Goal: Task Accomplishment & Management: Complete application form

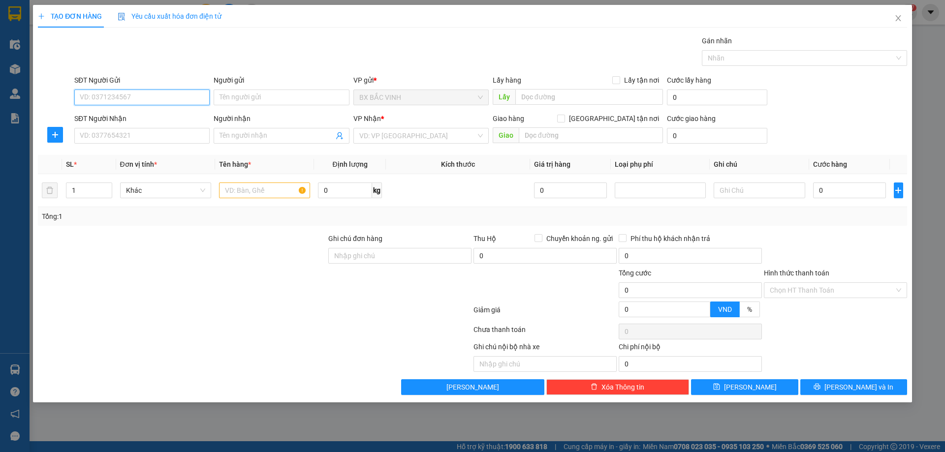
click at [126, 99] on input "SĐT Người Gửi" at bounding box center [141, 98] width 135 height 16
type input "0971947965"
click at [178, 115] on div "0971947965 - em loan" at bounding box center [142, 117] width 124 height 11
type input "em loan"
type input "0971947965"
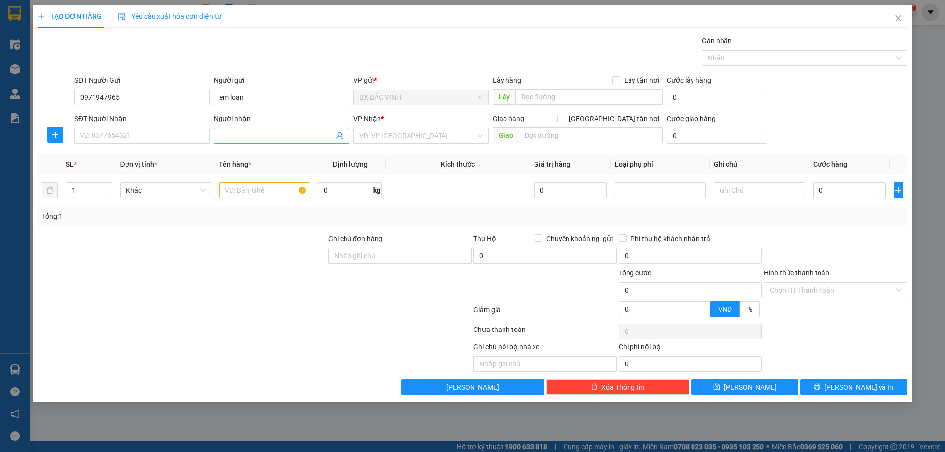
click at [342, 134] on icon "user-add" at bounding box center [340, 136] width 8 height 8
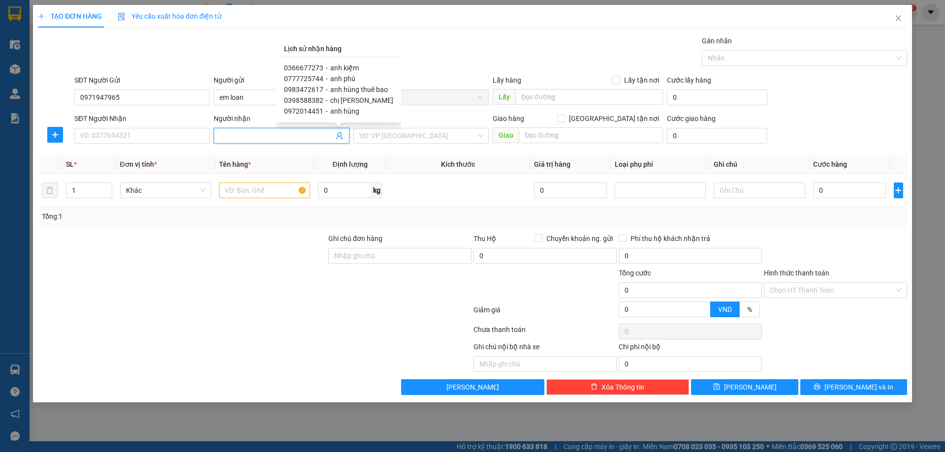
click at [354, 70] on span "anh kiệm" at bounding box center [344, 68] width 29 height 8
type input "0366677273"
type input "anh kiệm"
type input "vp"
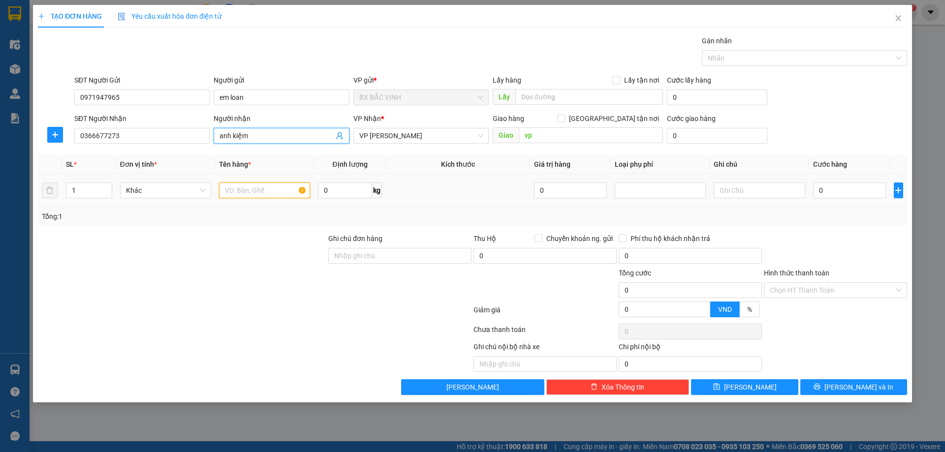
click at [268, 196] on input "text" at bounding box center [264, 191] width 91 height 16
type input "thực phẩm"
click at [860, 194] on input "0" at bounding box center [849, 191] width 73 height 16
type input "4"
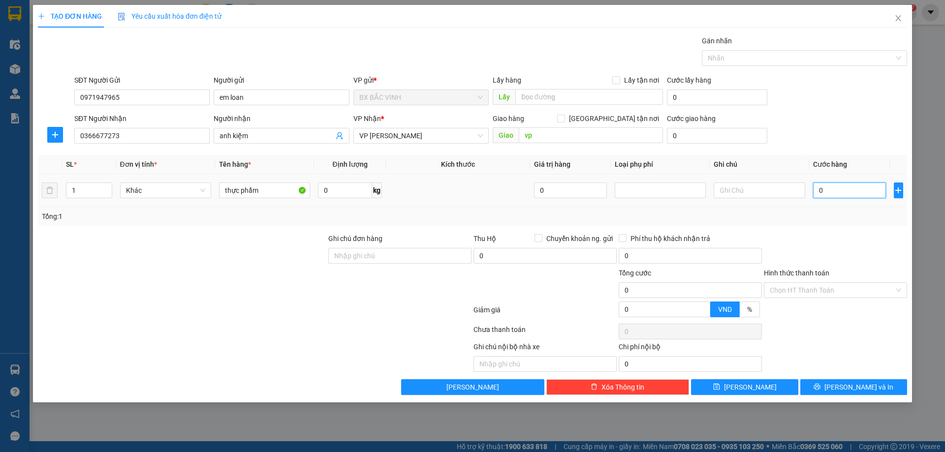
type input "4"
type input "40"
type input "400"
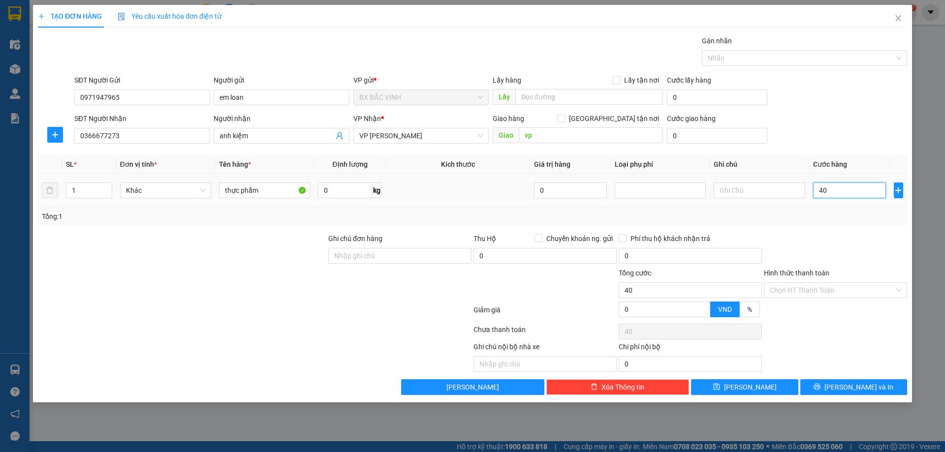
type input "400"
type input "4.000"
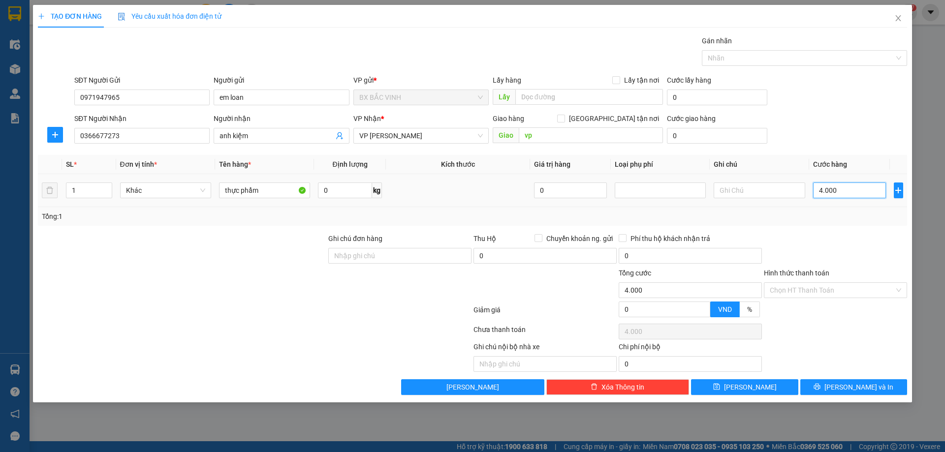
type input "40.000"
drag, startPoint x: 615, startPoint y: 121, endPoint x: 682, endPoint y: 232, distance: 130.1
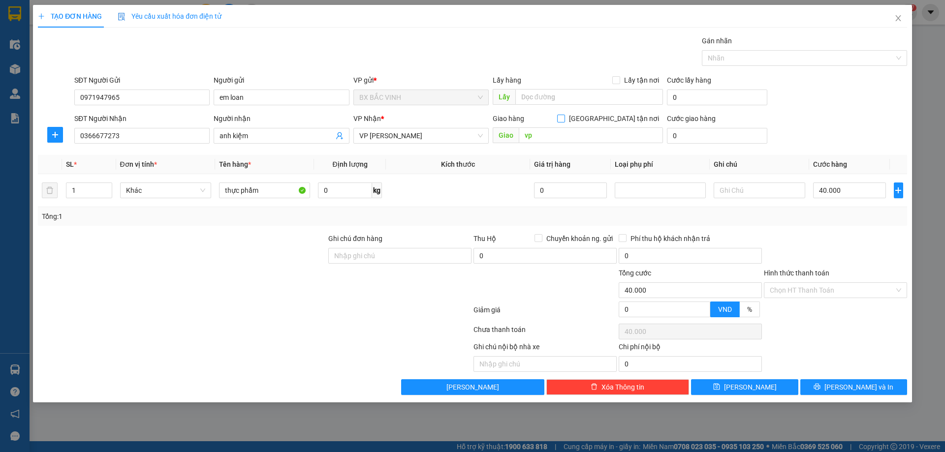
click at [564, 121] on input "[GEOGRAPHIC_DATA] tận nơi" at bounding box center [560, 118] width 7 height 7
checkbox input "true"
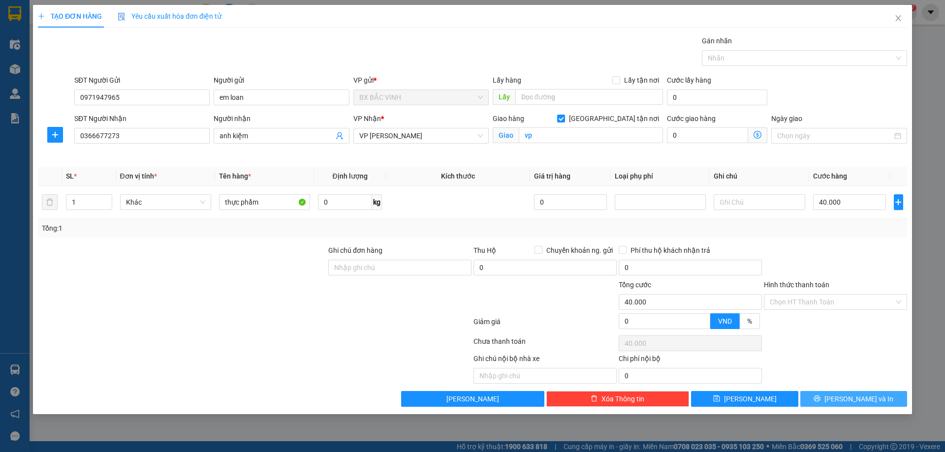
click at [863, 398] on span "[PERSON_NAME] và In" at bounding box center [859, 399] width 69 height 11
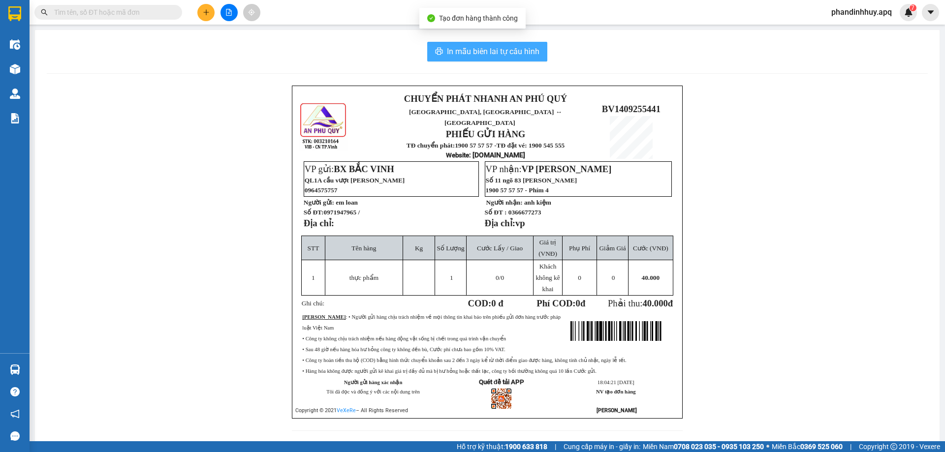
click at [510, 55] on span "In mẫu biên lai tự cấu hình" at bounding box center [493, 51] width 93 height 12
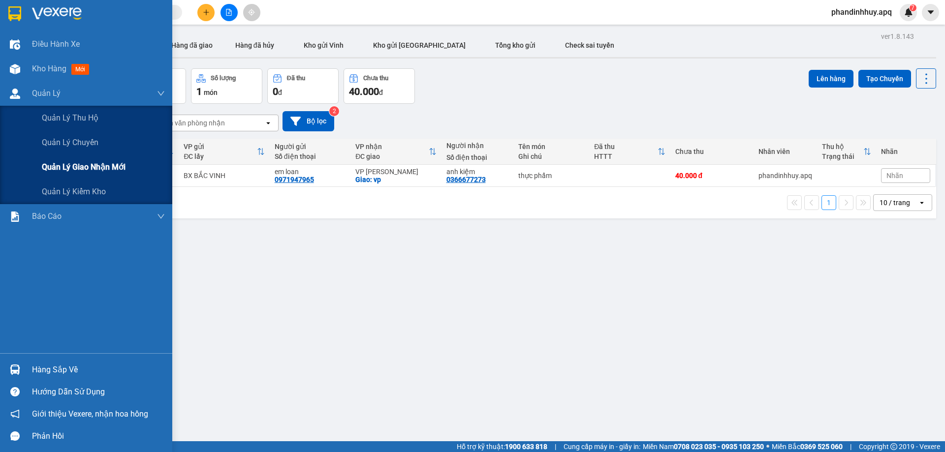
click at [74, 169] on span "Quản lý giao nhận mới" at bounding box center [84, 167] width 84 height 12
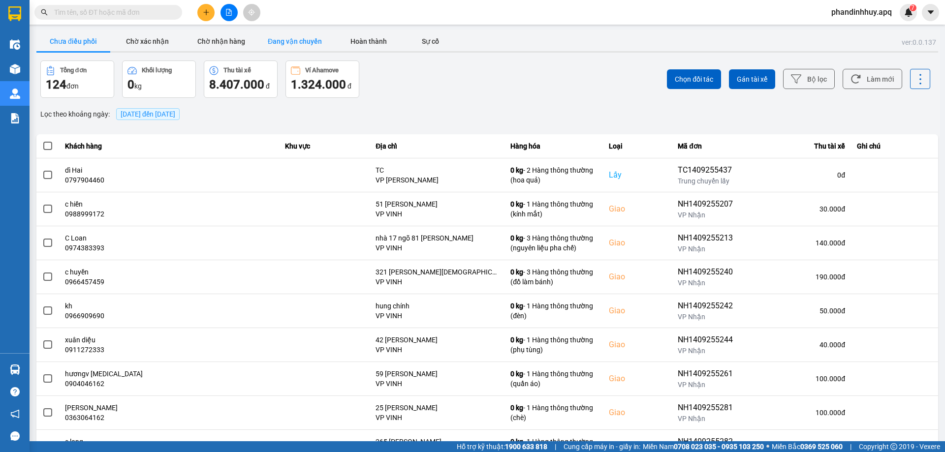
click at [295, 42] on button "Đang vận chuyển" at bounding box center [295, 42] width 74 height 20
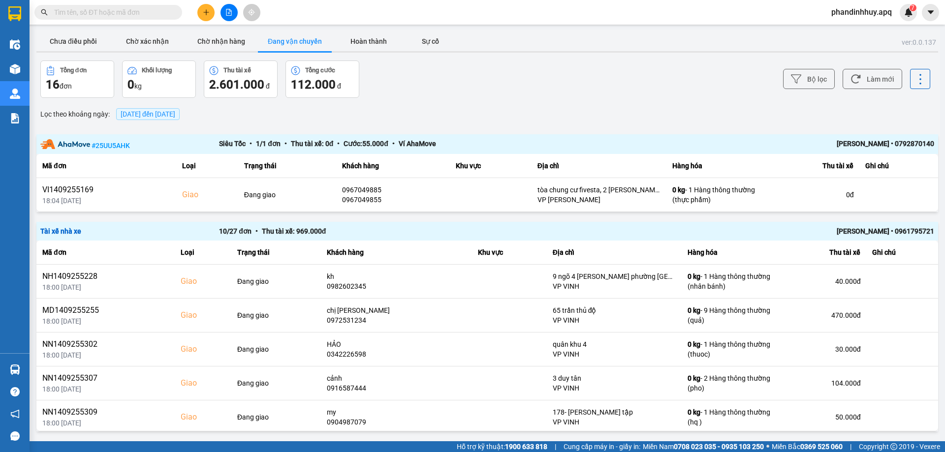
click at [714, 231] on div "[PERSON_NAME] • 0961795721" at bounding box center [755, 231] width 357 height 11
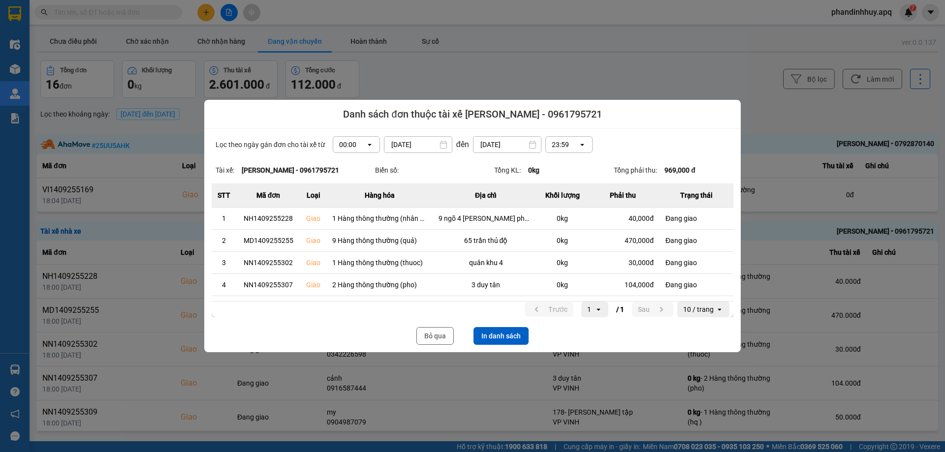
click at [496, 345] on div "Lọc theo ngày gán đơn cho tài xế từ 00:00 open [DATE] Press the down arrow key …" at bounding box center [472, 241] width 537 height 224
click at [498, 340] on button "In danh sách" at bounding box center [501, 336] width 55 height 18
click at [829, 365] on div at bounding box center [472, 226] width 945 height 452
click at [436, 334] on button "Bỏ qua" at bounding box center [435, 336] width 37 height 18
